Goal: Find specific page/section: Find specific page/section

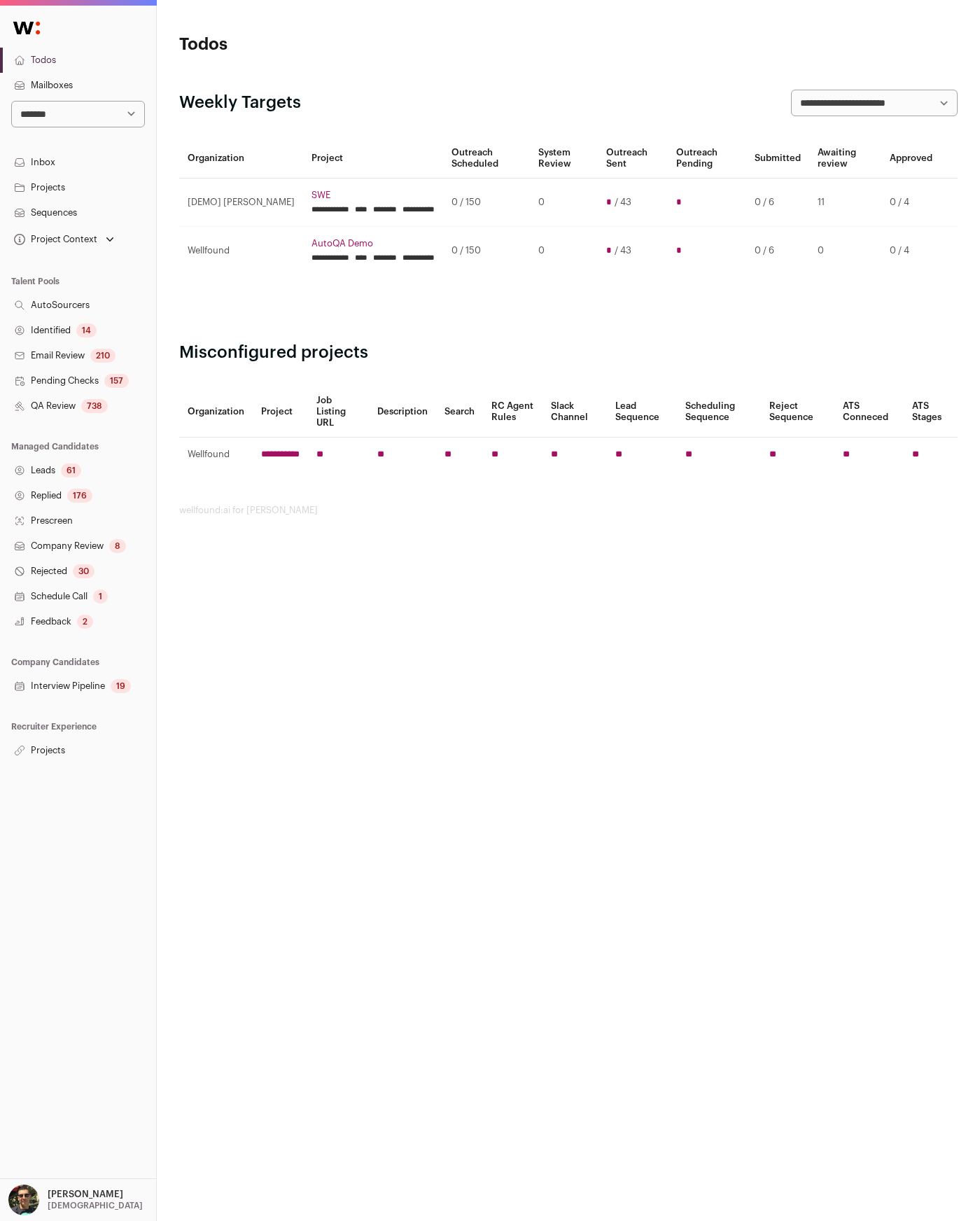
click at [62, 740] on link "Projects" at bounding box center [78, 750] width 156 height 25
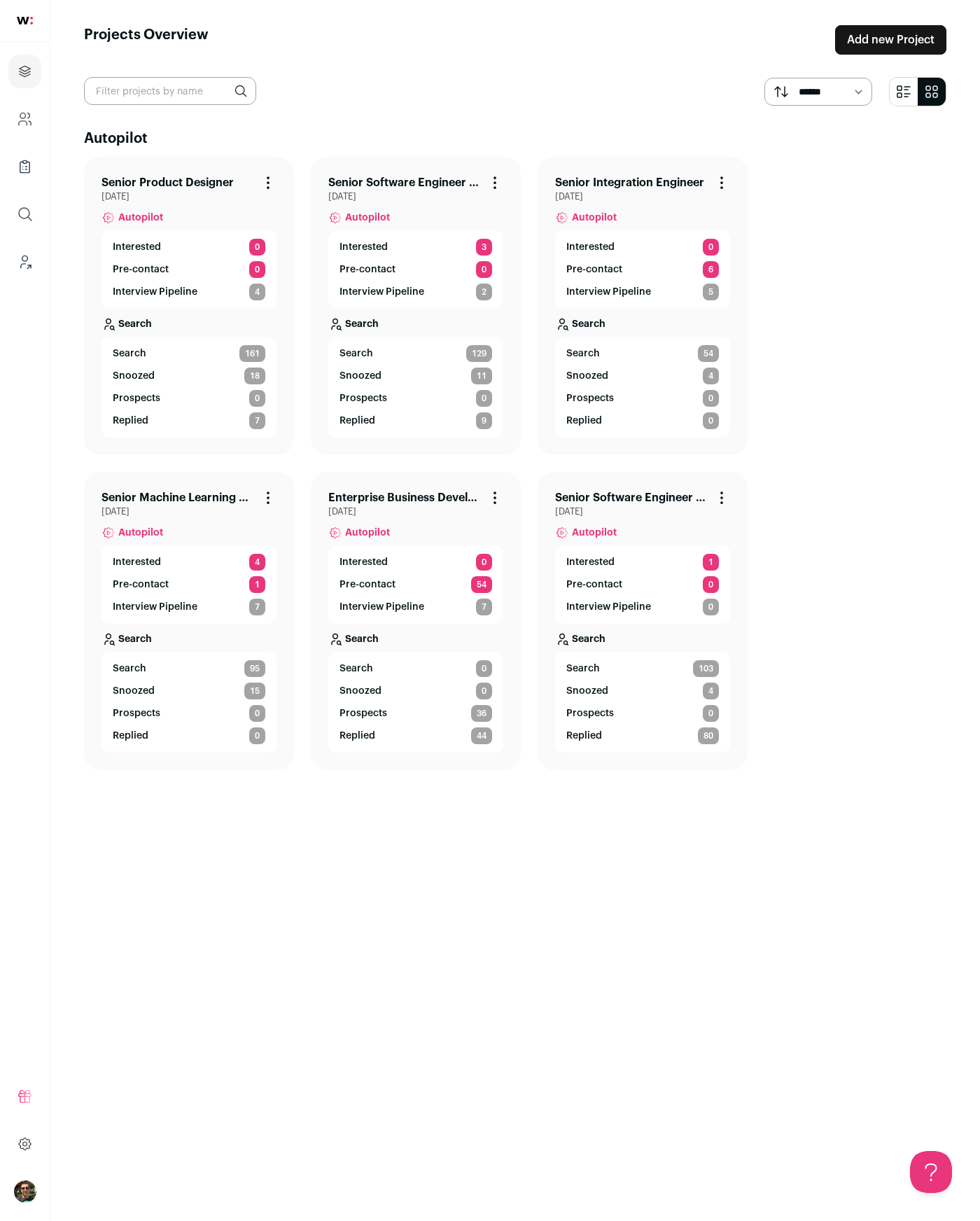
click at [126, 223] on span "Autopilot" at bounding box center [141, 217] width 45 height 14
